Goal: Task Accomplishment & Management: Manage account settings

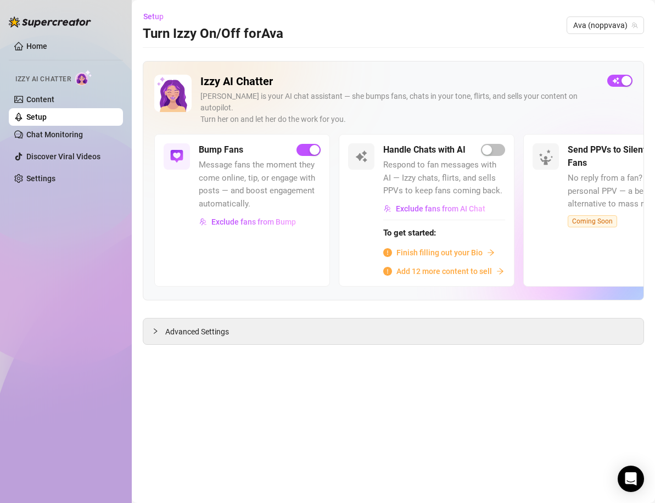
drag, startPoint x: 285, startPoint y: 380, endPoint x: 248, endPoint y: 351, distance: 47.3
click at [279, 377] on main "Setup Turn Izzy On/Off for Ava Ava (noppvava) Izzy AI Chatter [PERSON_NAME] is …" at bounding box center [393, 251] width 523 height 503
click at [40, 99] on link "Content" at bounding box center [40, 99] width 28 height 9
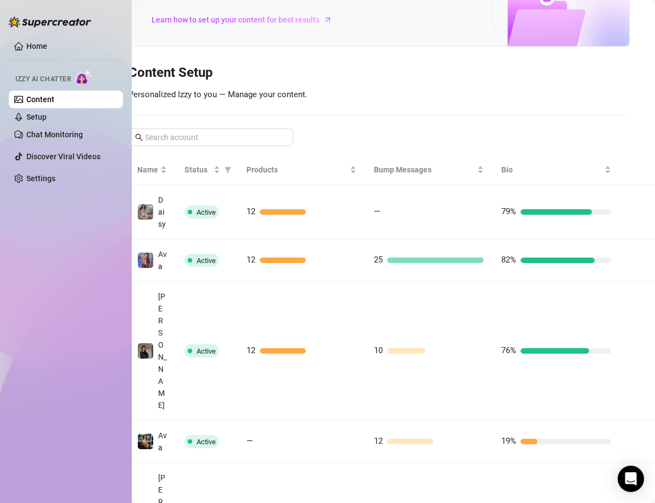
scroll to position [258, 14]
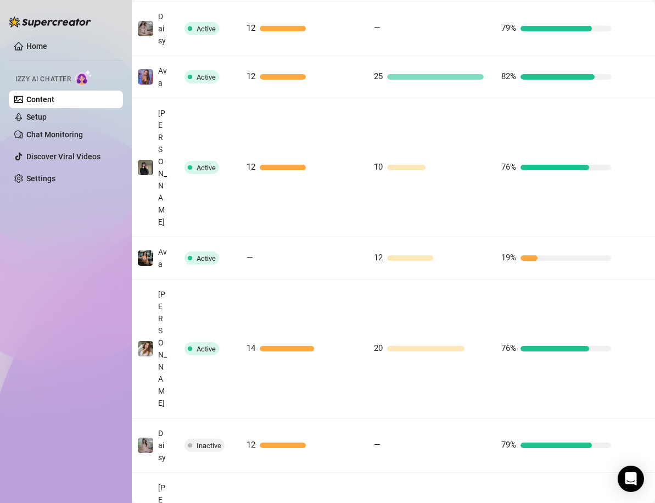
click at [53, 265] on div "Home Izzy AI Chatter Content Setup Chat Monitoring Discover Viral Videos Settin…" at bounding box center [66, 246] width 114 height 493
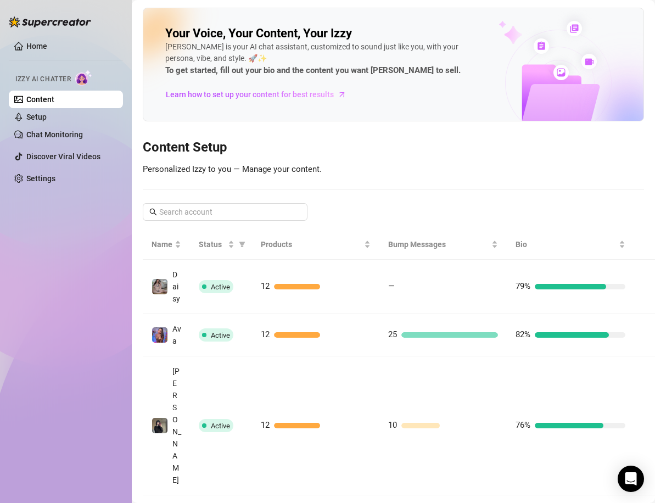
click at [425, 199] on div "Your Voice, Your Content, Your Izzy Izzy is your AI chat assistant, customized …" at bounding box center [393, 508] width 501 height 1001
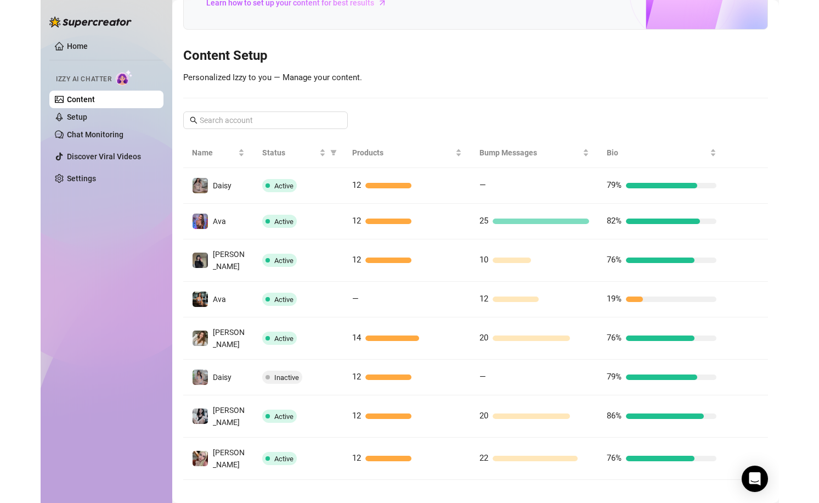
scroll to position [75, 0]
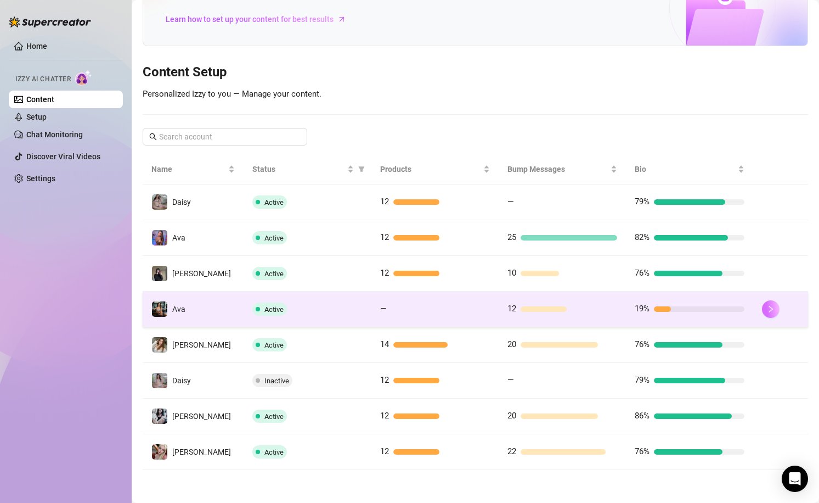
click at [654, 307] on button "button" at bounding box center [771, 309] width 18 height 18
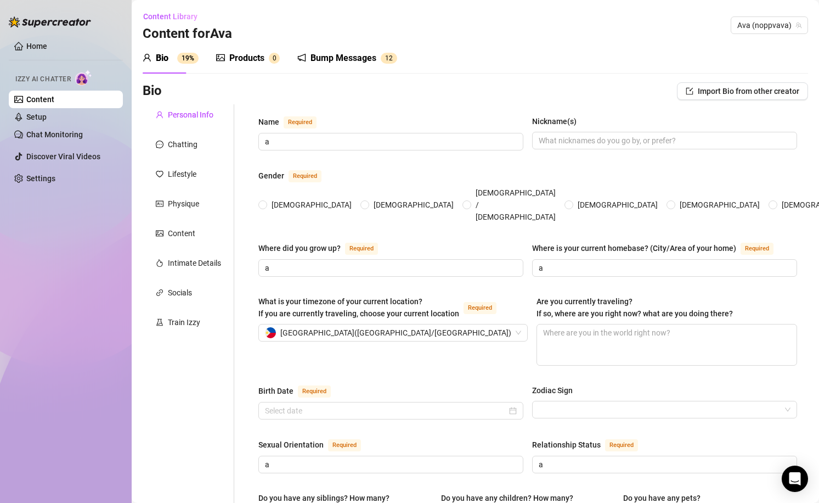
radio input "true"
type input "August 24th, 2000"
click at [204, 320] on div "Train Izzy" at bounding box center [189, 322] width 92 height 21
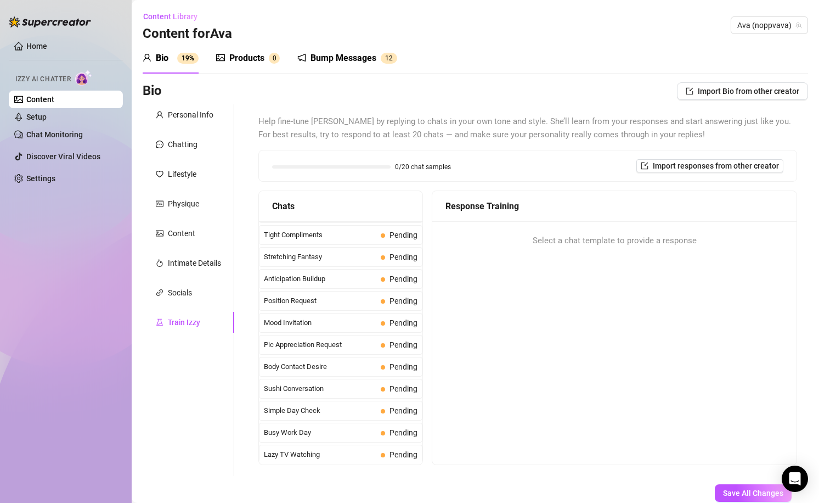
scroll to position [549, 0]
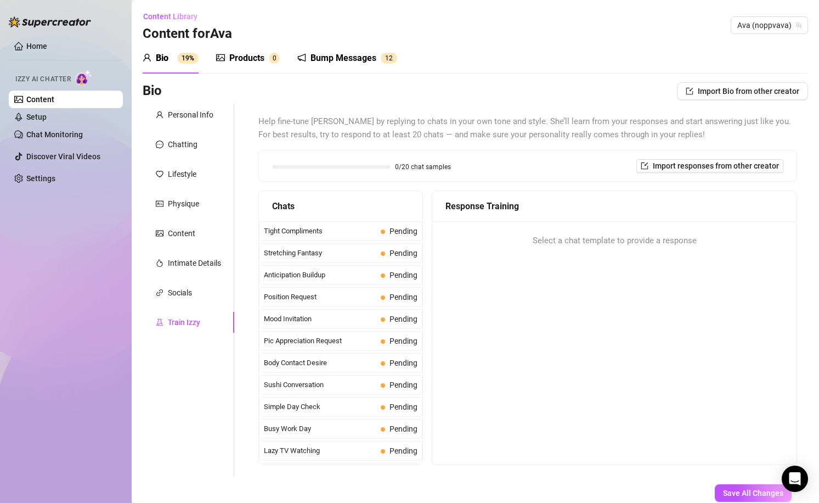
click at [43, 355] on div "Home Izzy AI Chatter Content Setup Chat Monitoring Discover Viral Videos Settin…" at bounding box center [66, 246] width 114 height 493
click at [357, 59] on div "Bump Messages" at bounding box center [344, 58] width 66 height 13
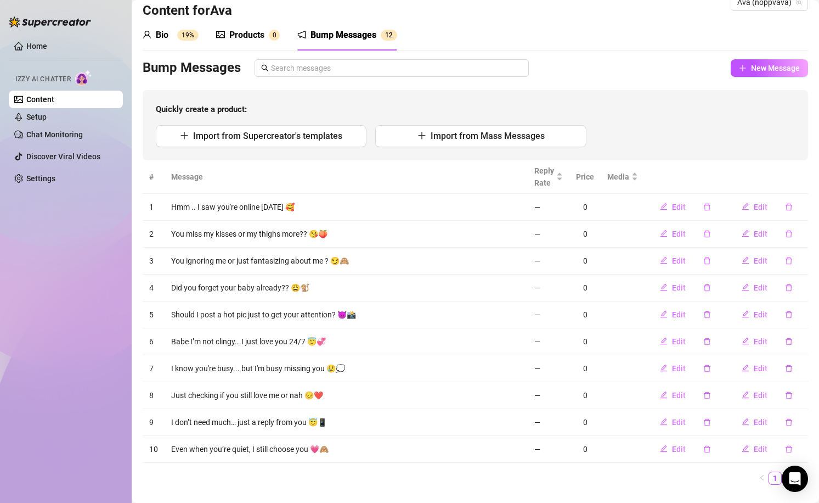
scroll to position [0, 0]
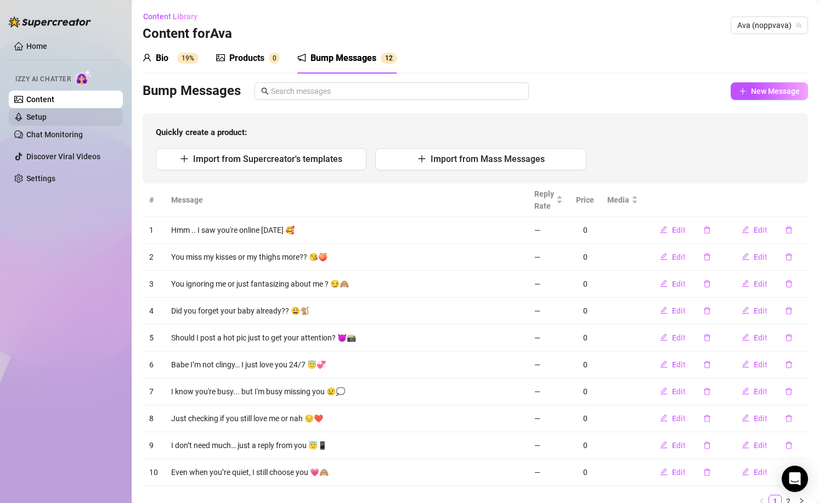
click at [38, 116] on link "Setup" at bounding box center [36, 117] width 20 height 9
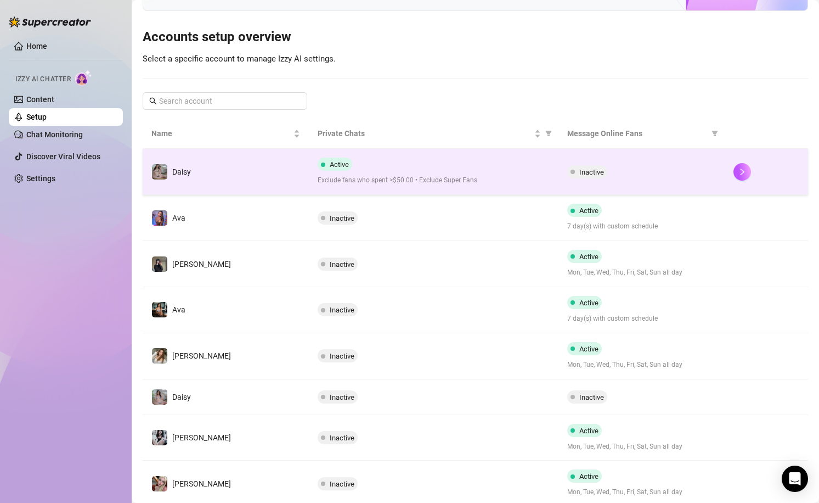
scroll to position [128, 0]
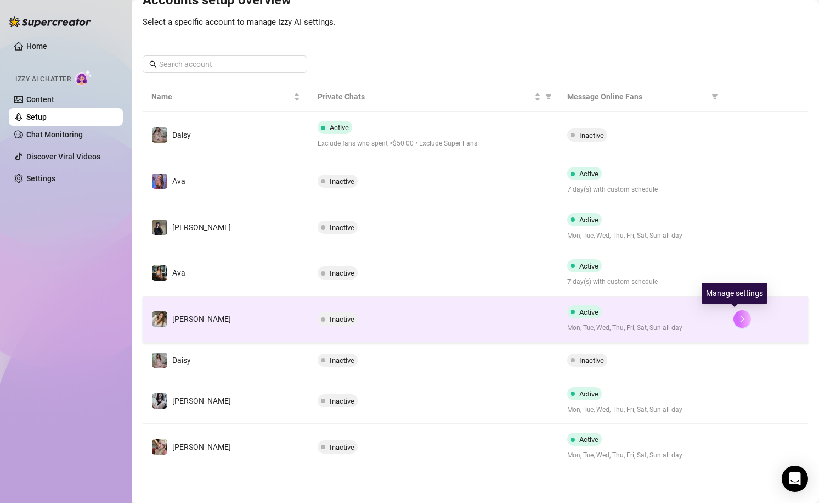
click at [654, 323] on icon "right" at bounding box center [743, 319] width 8 height 8
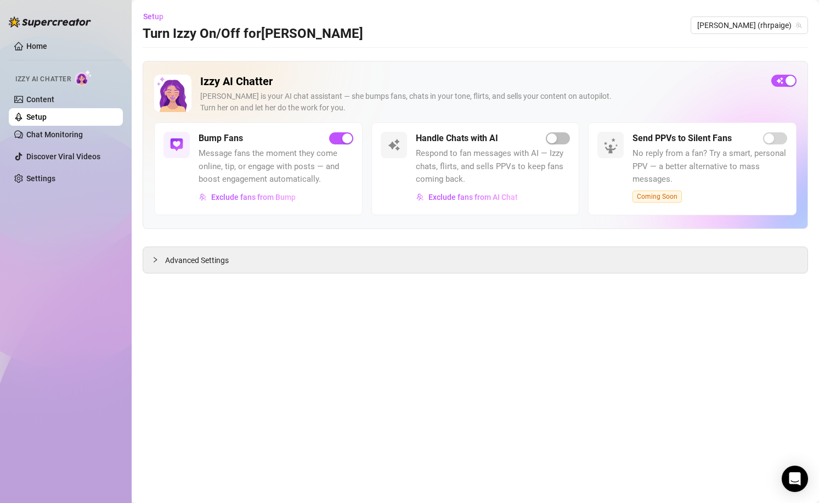
click at [476, 401] on main "Setup Turn Izzy On/Off for Paige Paige (rhrpaige) Izzy AI Chatter Izzy is your …" at bounding box center [476, 251] width 688 height 503
click at [40, 102] on link "Content" at bounding box center [40, 99] width 28 height 9
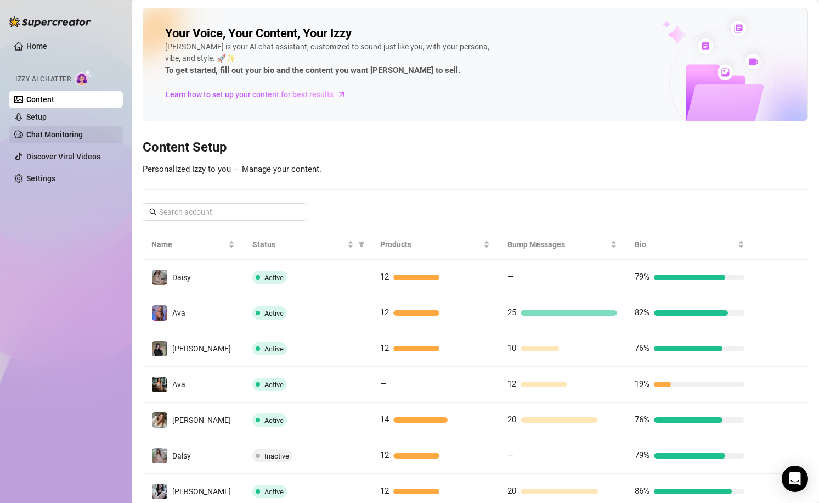
click at [60, 136] on link "Chat Monitoring" at bounding box center [54, 134] width 57 height 9
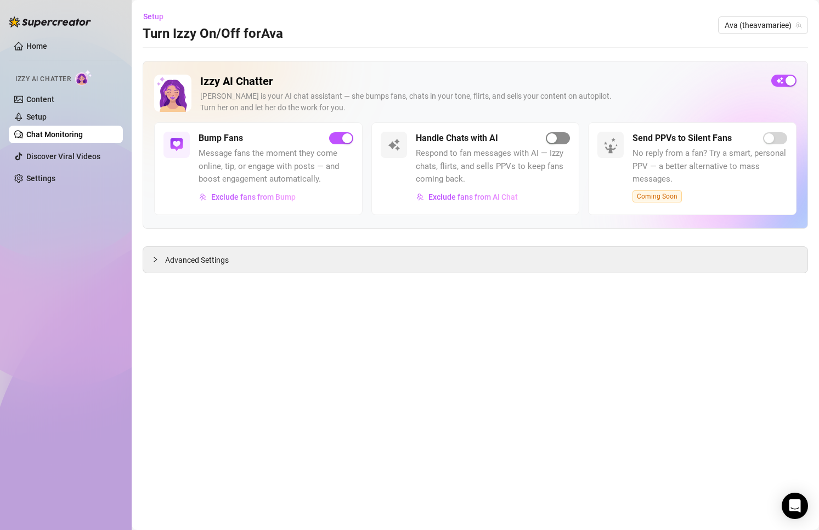
click at [558, 142] on button "button" at bounding box center [558, 138] width 24 height 12
